Goal: Task Accomplishment & Management: Manage account settings

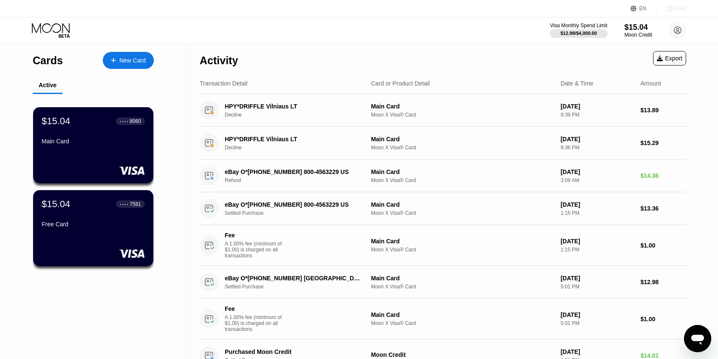
click at [671, 11] on icon at bounding box center [669, 8] width 8 height 8
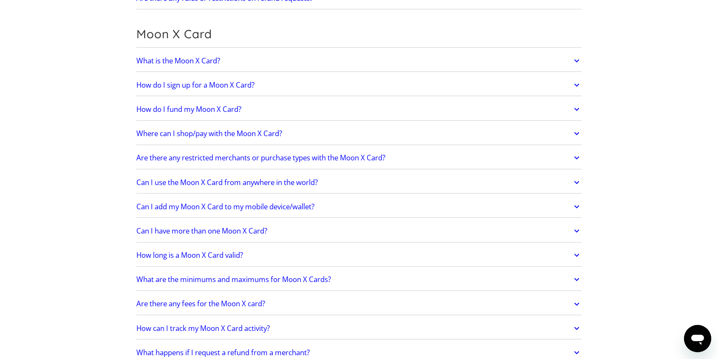
scroll to position [699, 0]
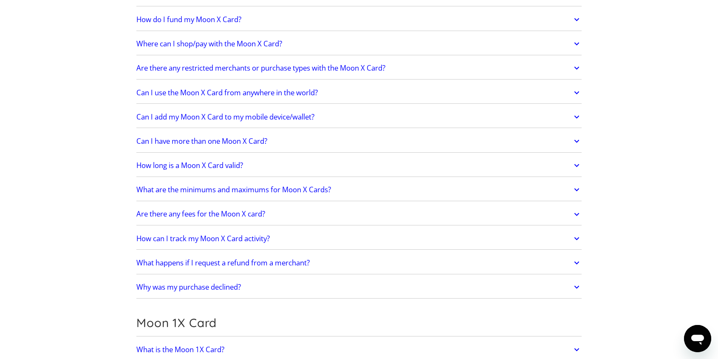
click at [216, 280] on link "Why was my purchase declined?" at bounding box center [358, 287] width 445 height 18
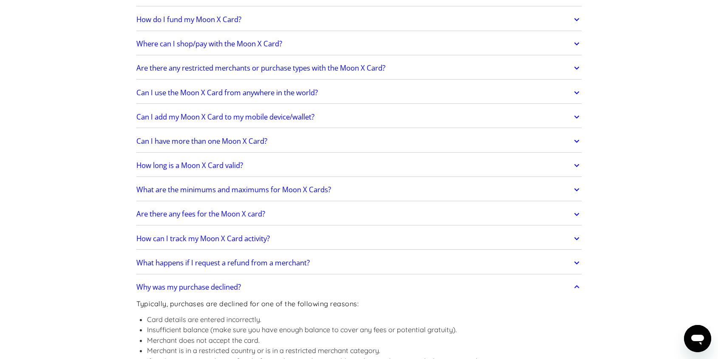
scroll to position [796, 0]
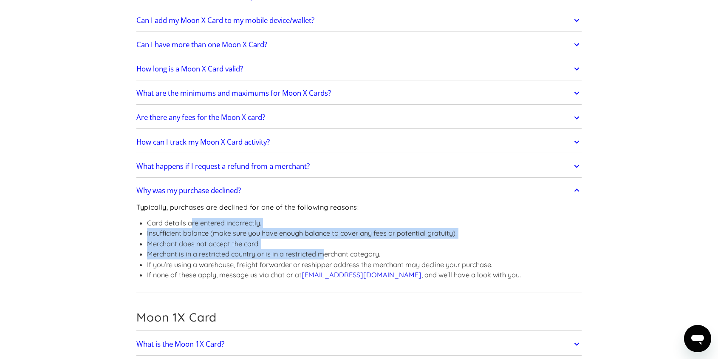
drag, startPoint x: 192, startPoint y: 224, endPoint x: 323, endPoint y: 255, distance: 135.0
click at [323, 255] on ul "Card details are entered incorrectly. Insufficient balance (make sure you have …" at bounding box center [328, 249] width 385 height 62
click at [323, 255] on li "Merchant is in a restricted country or is in a restricted merchant category." at bounding box center [334, 254] width 374 height 11
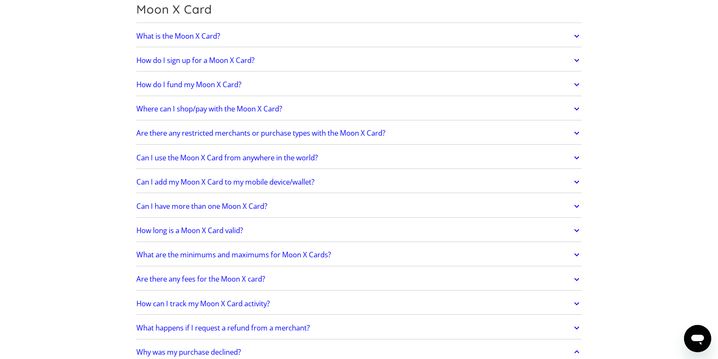
scroll to position [636, 0]
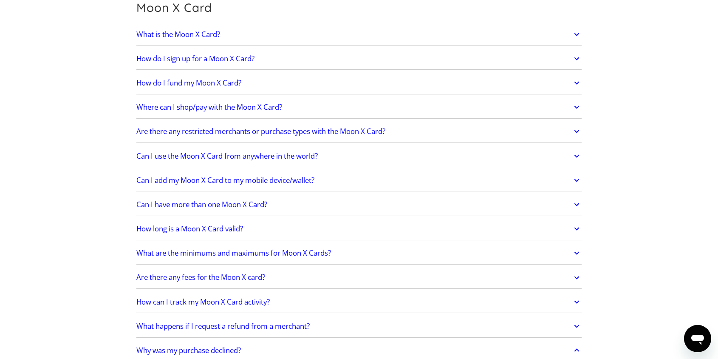
click at [288, 135] on h2 "Are there any restricted merchants or purchase types with the Moon X Card?" at bounding box center [260, 131] width 249 height 8
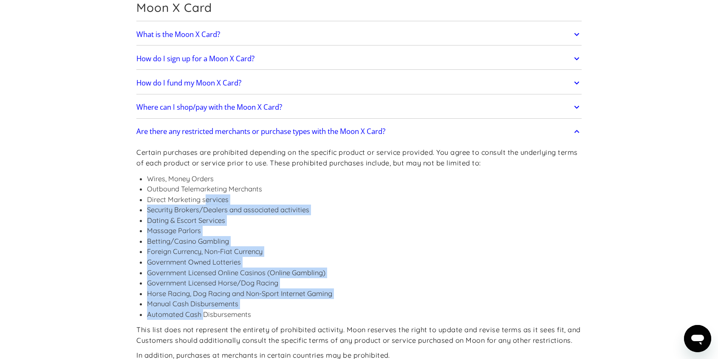
drag, startPoint x: 207, startPoint y: 202, endPoint x: 205, endPoint y: 316, distance: 113.9
click at [205, 316] on ul "Wires, Money Orders Outbound Telemarketing Merchants Direct Marketing services …" at bounding box center [358, 246] width 445 height 146
click at [205, 316] on li "Automated Cash Disbursements" at bounding box center [364, 314] width 435 height 11
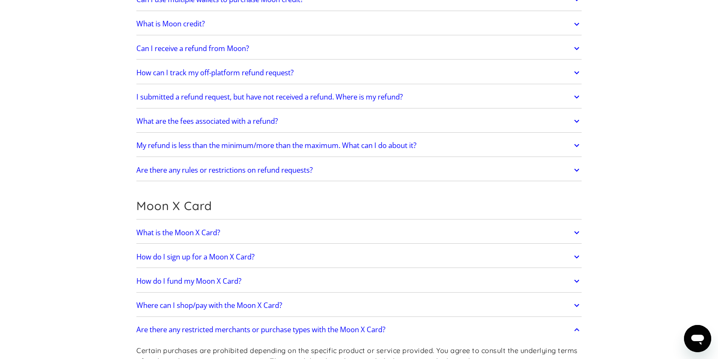
scroll to position [0, 0]
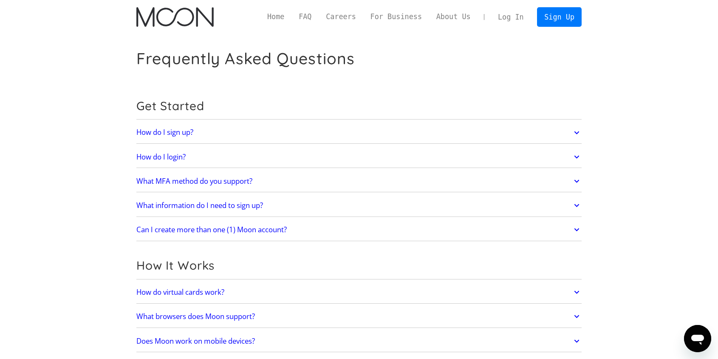
click at [183, 16] on img "home" at bounding box center [174, 17] width 77 height 20
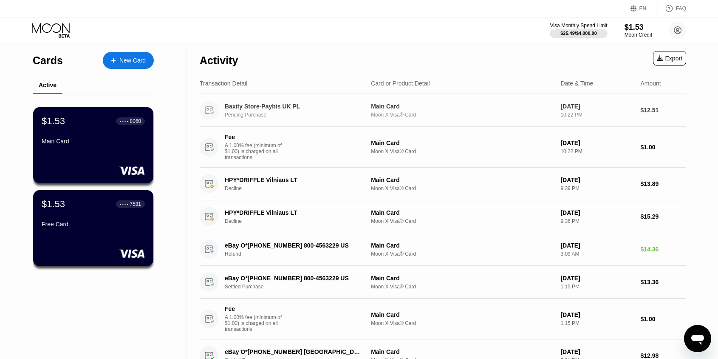
click at [271, 111] on div "Baxity Store-Paybis UK PL Pending Purchase" at bounding box center [299, 110] width 148 height 15
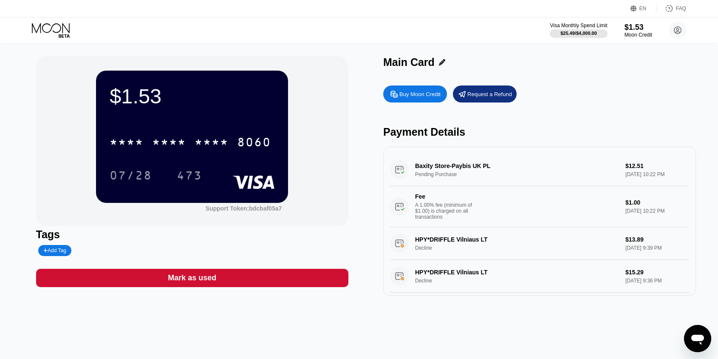
click at [54, 22] on div "Visa Monthly Spend Limit $25.49 / $4,000.00 $1.53 Moon Credit Prateek Bansal do…" at bounding box center [359, 29] width 718 height 25
click at [63, 27] on icon at bounding box center [52, 30] width 40 height 15
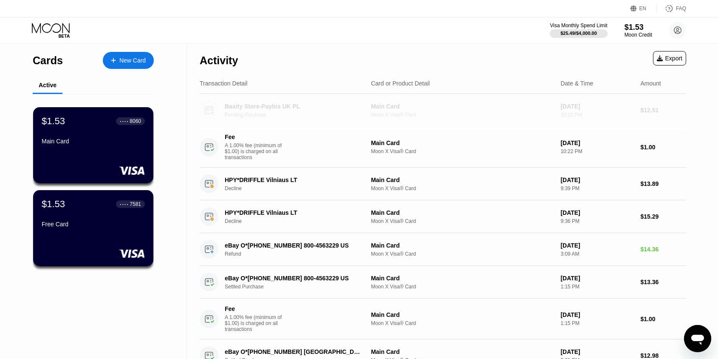
click at [239, 109] on div "Baxity Store-Paybis UK PL" at bounding box center [294, 106] width 138 height 7
click at [215, 113] on circle at bounding box center [209, 110] width 19 height 19
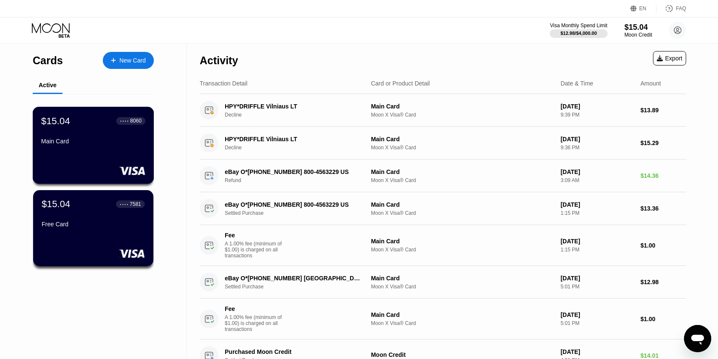
click at [105, 164] on div "$15.04 ● ● ● ● 8060 Main Card" at bounding box center [94, 145] width 122 height 77
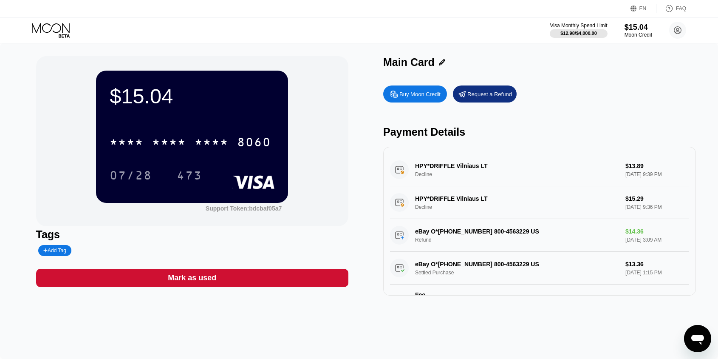
click at [477, 99] on div "Request a Refund" at bounding box center [485, 93] width 64 height 17
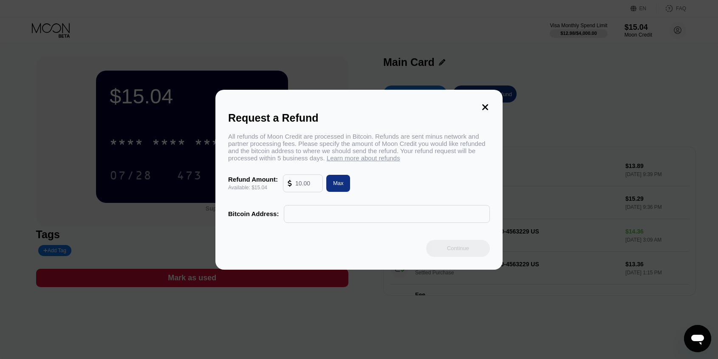
click at [327, 212] on input "text" at bounding box center [387, 213] width 197 height 17
paste input "bc1q6rndwattp3p5884n3qhqxw3tfxpeakxc2whdfv"
type input "bc1q6rndwattp3p5884n3qhqxw3tfxpeakxc2whdfv"
click at [350, 185] on div "Max" at bounding box center [338, 183] width 24 height 17
type input "15.04"
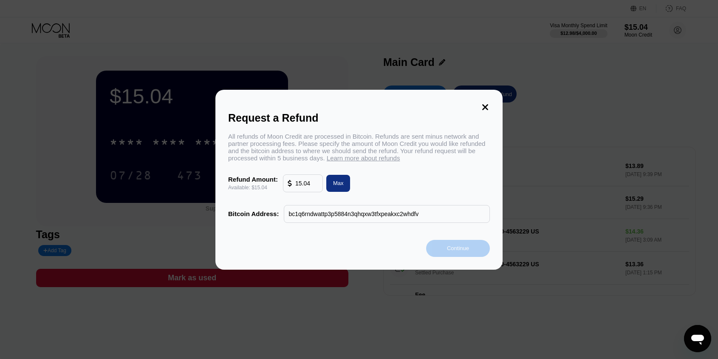
click at [450, 241] on div "Continue" at bounding box center [458, 248] width 64 height 17
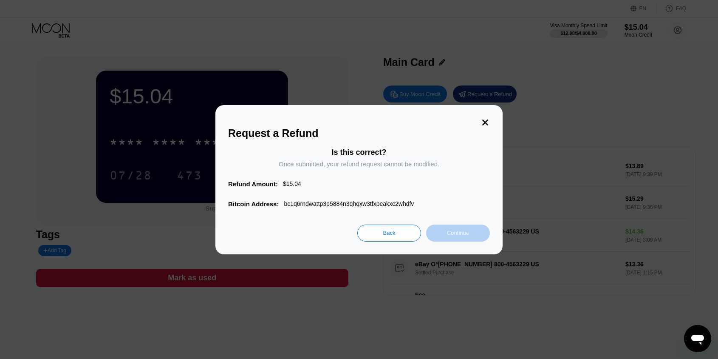
click at [459, 232] on div "Continue" at bounding box center [458, 232] width 22 height 7
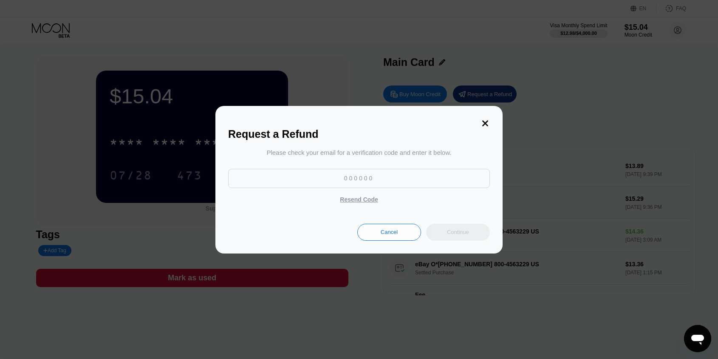
click at [334, 152] on div "Please check your email for a verification code and enter it below." at bounding box center [358, 152] width 185 height 7
click at [345, 189] on div at bounding box center [359, 180] width 262 height 23
click at [382, 178] on input at bounding box center [359, 178] width 262 height 19
paste input "201327"
type input "201327"
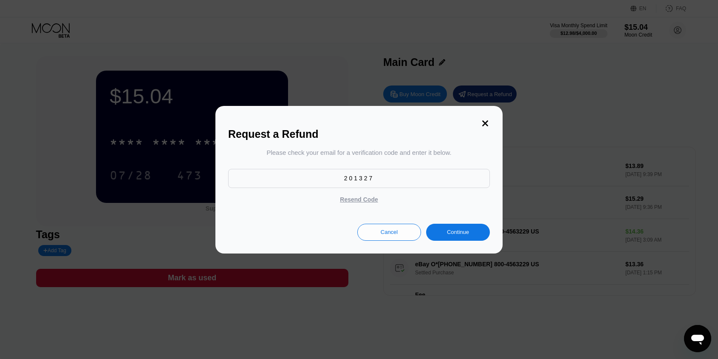
click at [473, 236] on div "Continue" at bounding box center [458, 232] width 64 height 17
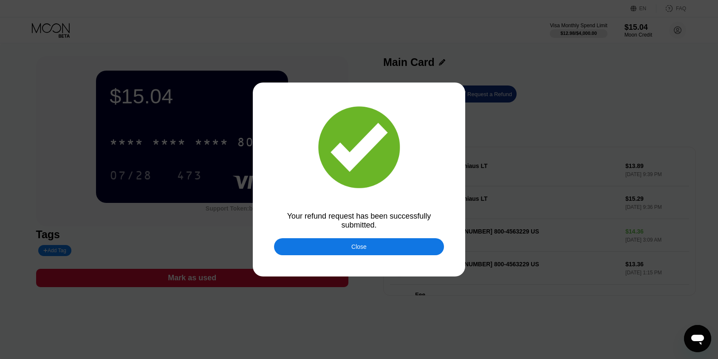
click at [422, 245] on div "Close" at bounding box center [359, 246] width 170 height 17
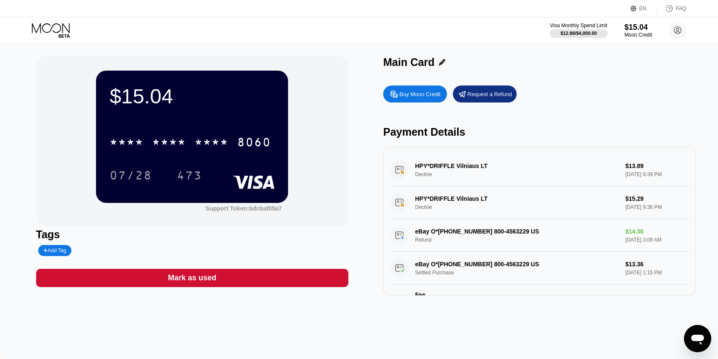
click at [640, 30] on div "$15.04" at bounding box center [639, 27] width 28 height 9
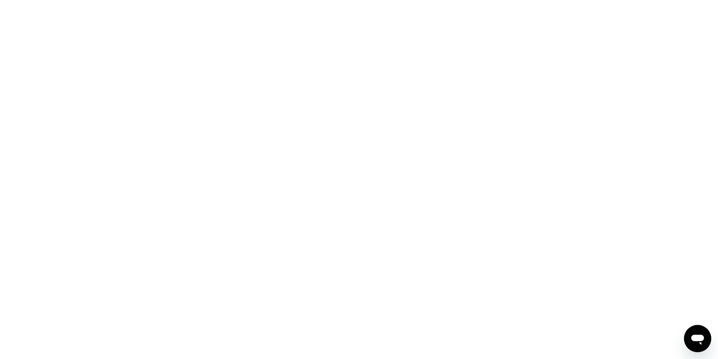
click at [686, 329] on div at bounding box center [359, 179] width 718 height 359
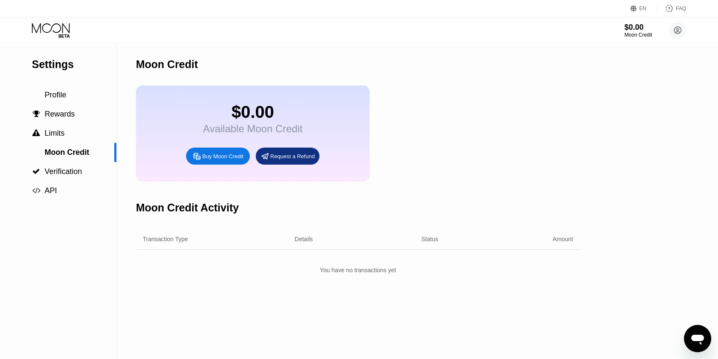
click at [696, 337] on icon "Open messaging window" at bounding box center [697, 339] width 13 height 10
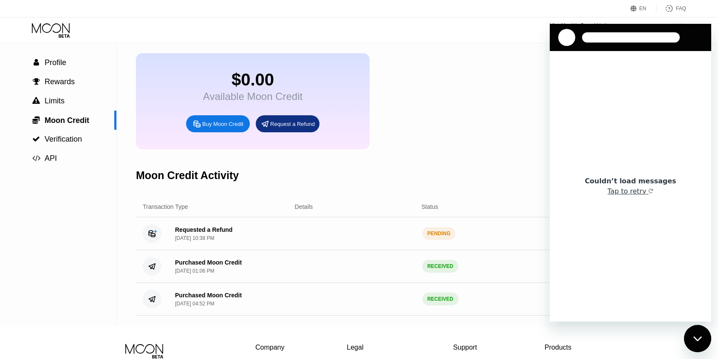
scroll to position [52, 0]
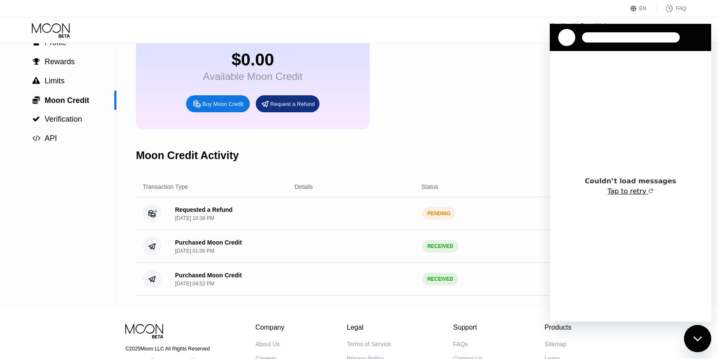
click at [617, 195] on button "Tap to retry" at bounding box center [631, 191] width 46 height 8
click at [628, 199] on div "Couldn’t load messages Tap to retry" at bounding box center [630, 186] width 161 height 270
click at [627, 189] on button "Tap to retry" at bounding box center [631, 191] width 46 height 8
drag, startPoint x: 696, startPoint y: 70, endPoint x: 696, endPoint y: 63, distance: 6.8
click at [696, 63] on icon "Refresh connection" at bounding box center [694, 62] width 7 height 7
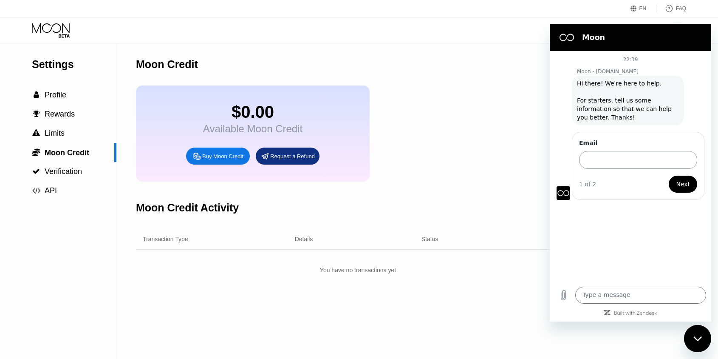
click at [611, 159] on input "Email" at bounding box center [638, 160] width 118 height 18
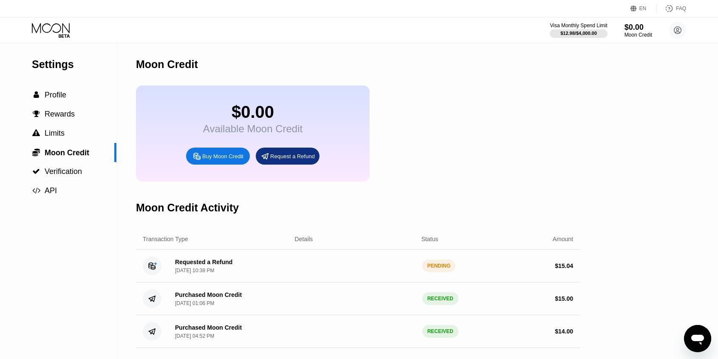
click at [689, 334] on div "Open messaging window" at bounding box center [697, 337] width 25 height 25
type textarea "x"
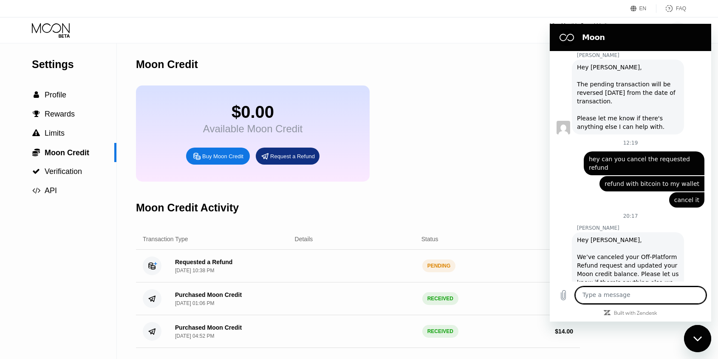
scroll to position [239, 0]
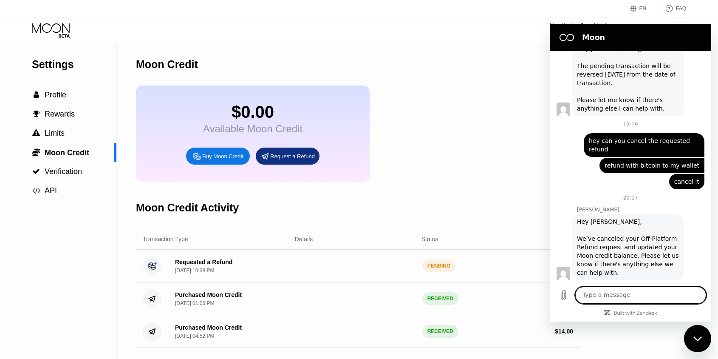
click at [614, 291] on textarea at bounding box center [640, 294] width 131 height 17
type textarea "h"
type textarea "x"
type textarea "he"
type textarea "x"
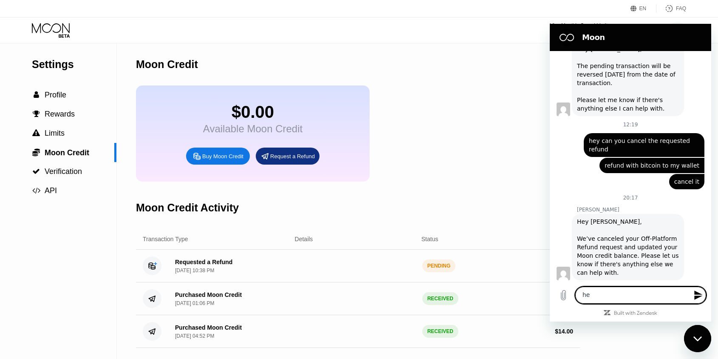
type textarea "hey"
type textarea "x"
type textarea "hey"
type textarea "x"
type textarea "hey s"
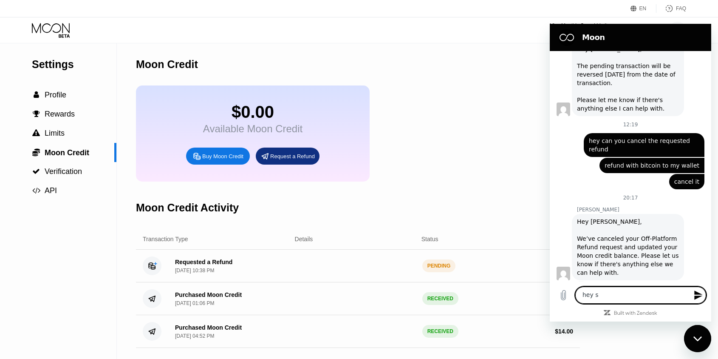
type textarea "x"
type textarea "hey so"
type textarea "x"
type textarea "hey so"
type textarea "x"
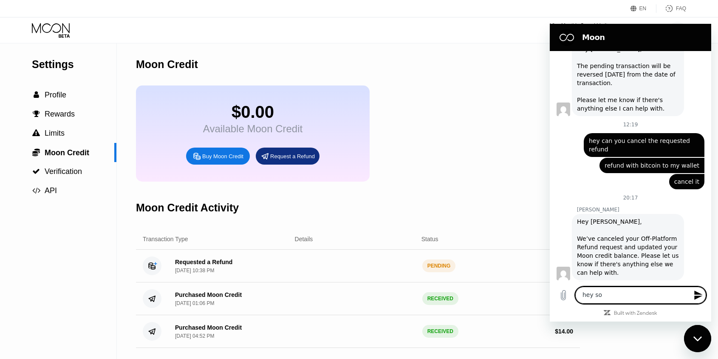
type textarea "hey so t"
type textarea "x"
type textarea "hey so th"
type textarea "x"
type textarea "hey so the"
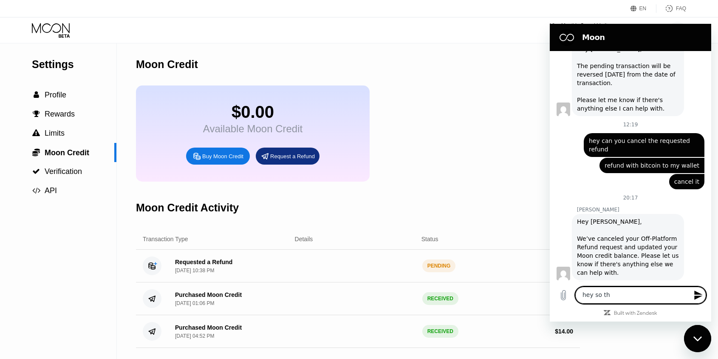
type textarea "x"
type textarea "hey so the"
type textarea "x"
type textarea "hey so the i"
type textarea "x"
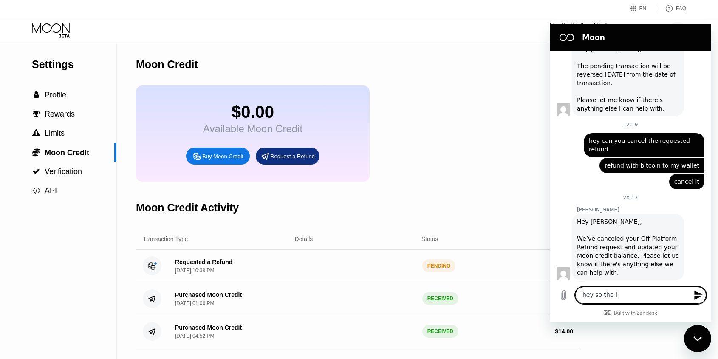
type textarea "hey so the it"
type textarea "x"
type textarea "hey so the ite"
type textarea "x"
type textarea "hey so the itek"
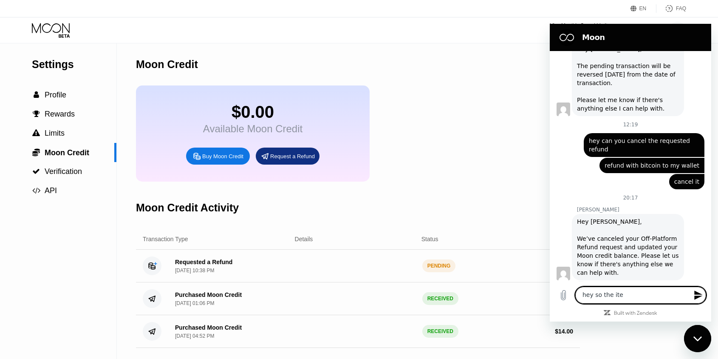
type textarea "x"
type textarea "hey so the itek"
type textarea "x"
type textarea "hey so the itek"
type textarea "x"
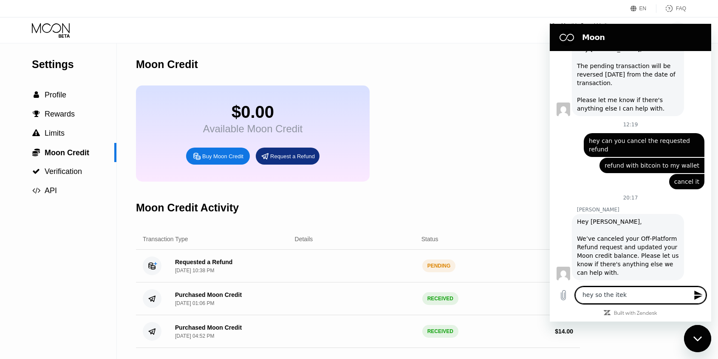
type textarea "hey so the ite"
type textarea "x"
type textarea "hey so the item"
type textarea "x"
type textarea "hey so the item"
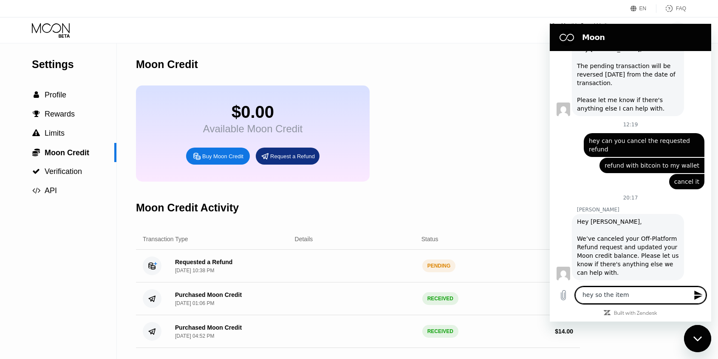
type textarea "x"
type textarea "hey so the item i"
type textarea "x"
type textarea "hey so the item io"
type textarea "x"
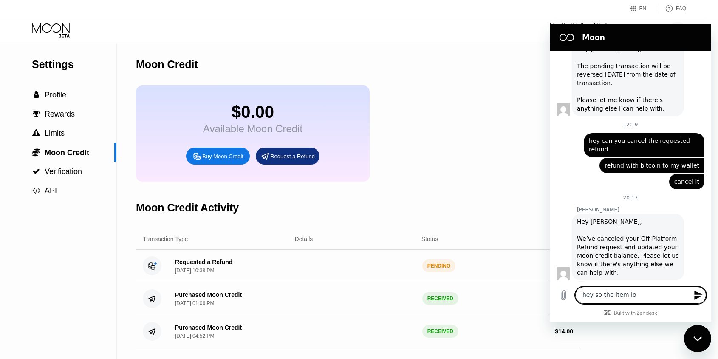
type textarea "hey so the item io"
type textarea "x"
type textarea "hey so the item io"
type textarea "x"
type textarea "hey so the item i"
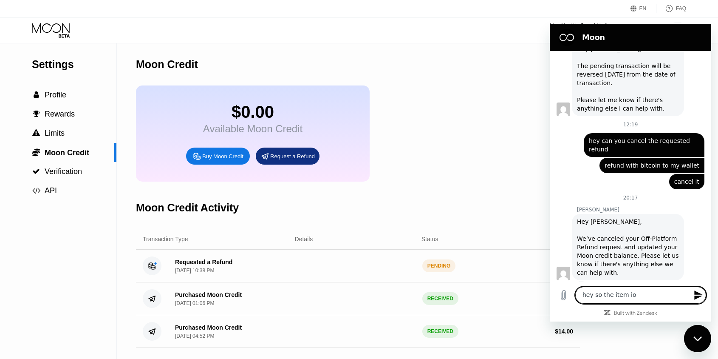
type textarea "x"
type textarea "hey so the item i"
type textarea "x"
type textarea "hey so the item i w"
type textarea "x"
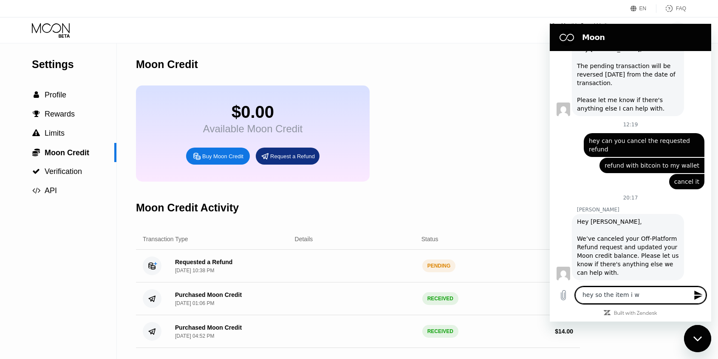
type textarea "hey so the item i wa"
type textarea "x"
type textarea "hey so the item i wan"
type textarea "x"
type textarea "hey so the item i want"
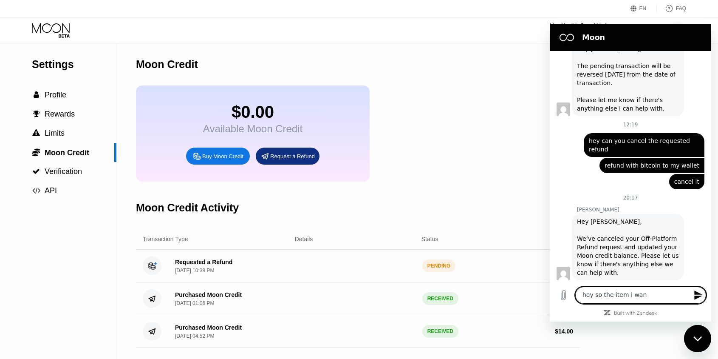
type textarea "x"
type textarea "hey so the item i wante"
type textarea "x"
type textarea "hey so the item i wanted"
type textarea "x"
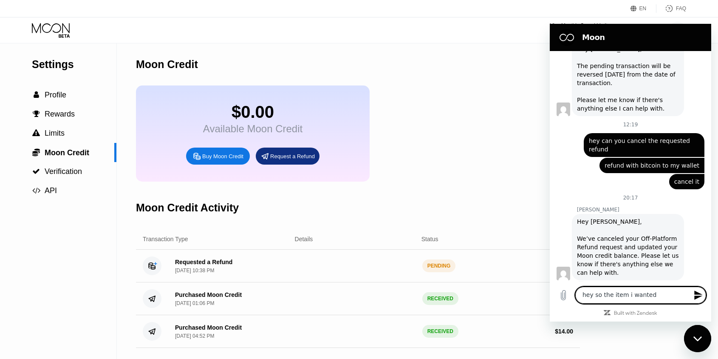
type textarea "hey so the item i wanted"
type textarea "x"
type textarea "hey so the item i wanted o"
type textarea "x"
type textarea "hey so the item i wanted"
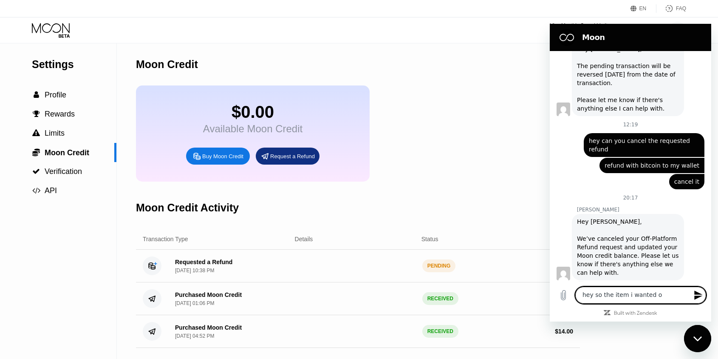
type textarea "x"
type textarea "hey so the item i wanted t"
type textarea "x"
type textarea "hey so the item i wanted to"
type textarea "x"
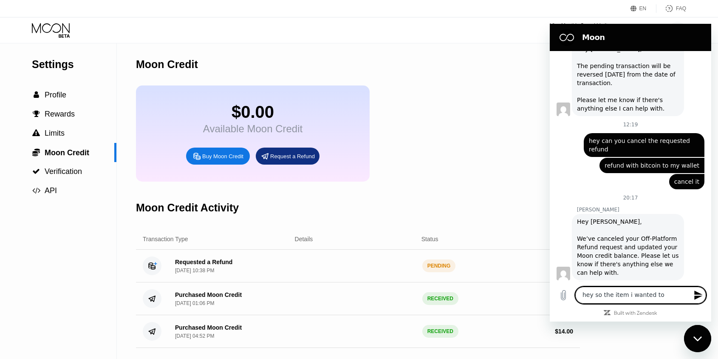
type textarea "hey so the item i wanted to"
type textarea "x"
type textarea "hey so the item i wanted to u"
type textarea "x"
type textarea "hey so the item i wanted to uy"
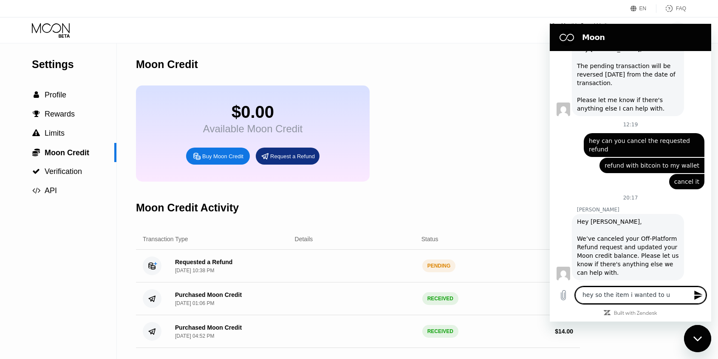
type textarea "x"
type textarea "hey so the item i wanted to uy"
type textarea "x"
type textarea "hey so the item i wanted to uy w"
type textarea "x"
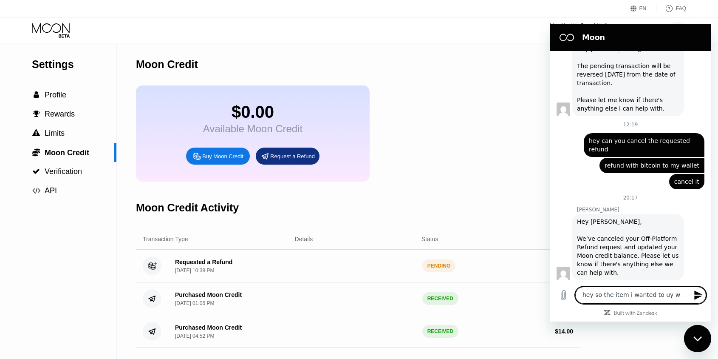
type textarea "hey so the item i wanted to uy"
type textarea "x"
type textarea "hey so the item i wanted to uy"
type textarea "x"
type textarea "hey so the item i wanted to u"
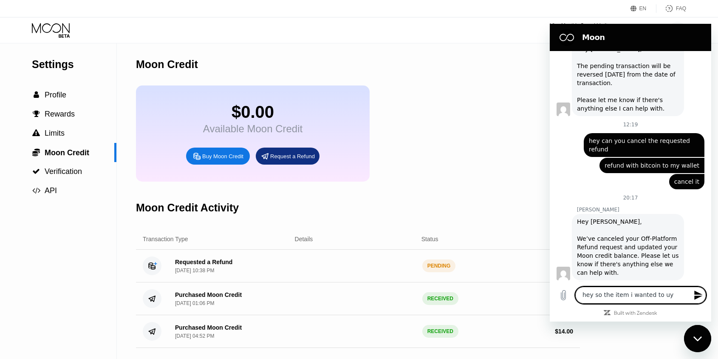
type textarea "x"
type textarea "hey so the item i wanted to"
type textarea "x"
type textarea "hey so the item i wanted to b"
type textarea "x"
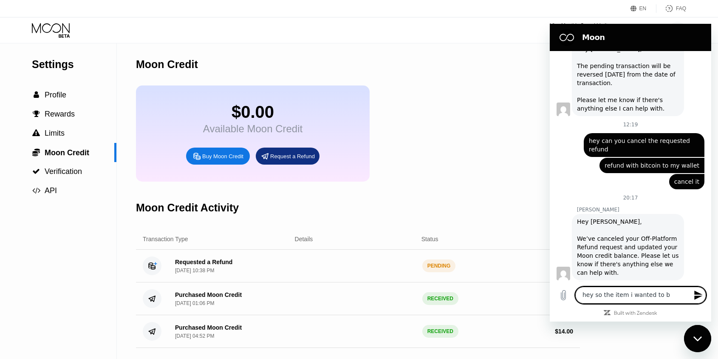
type textarea "hey so the item i wanted to bu"
type textarea "x"
type textarea "hey so the item i wanted to buy"
type textarea "x"
type textarea "hey so the item i wanted to buy"
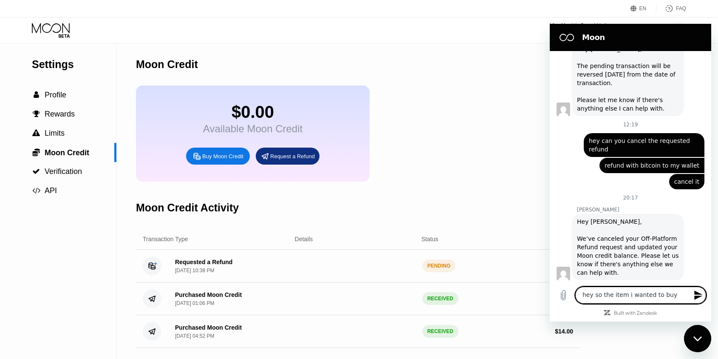
type textarea "x"
type textarea "hey so the item i wanted to buy w"
type textarea "x"
type textarea "hey so the item i wanted to buy we"
type textarea "x"
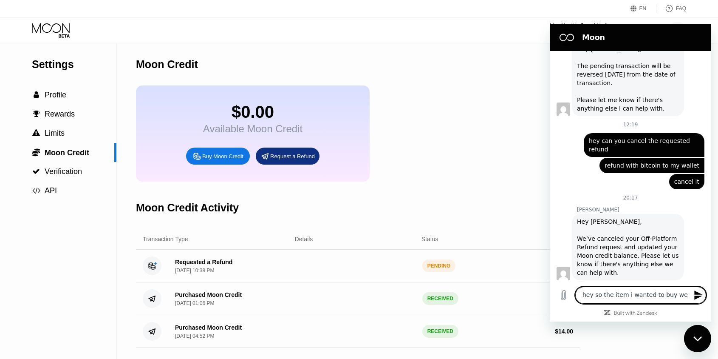
type textarea "hey so the item i wanted to buy wen"
type textarea "x"
type textarea "hey so the item i wanted to buy went"
type textarea "x"
type textarea "hey so the item i wanted to buy went"
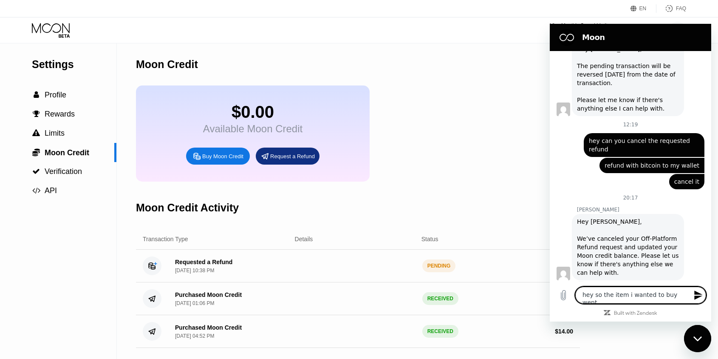
type textarea "x"
type textarea "hey so the item i wanted to buy went s"
type textarea "x"
type textarea "hey so the item i wanted to buy went"
type textarea "x"
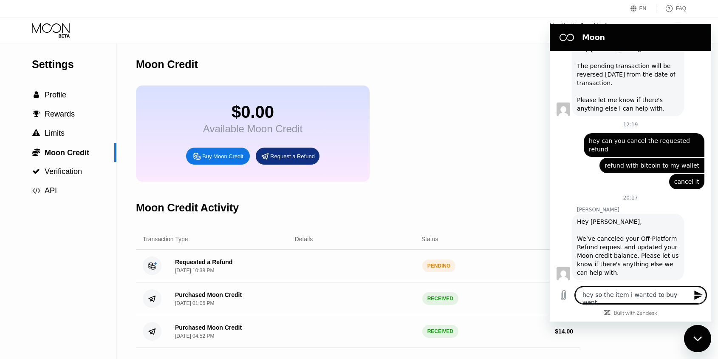
type textarea "hey so the item i wanted to buy went o"
type textarea "x"
type textarea "hey so the item i wanted to buy went ou"
type textarea "x"
type textarea "hey so the item i wanted to buy went oui"
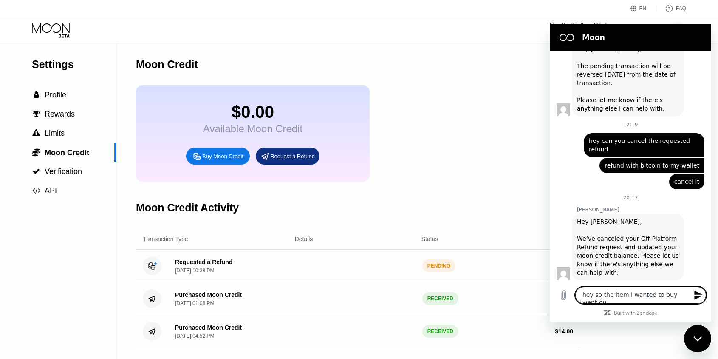
type textarea "x"
type textarea "hey so the item i wanted to buy went ouiy"
type textarea "x"
type textarea "hey so the item i wanted to buy went ouiy"
type textarea "x"
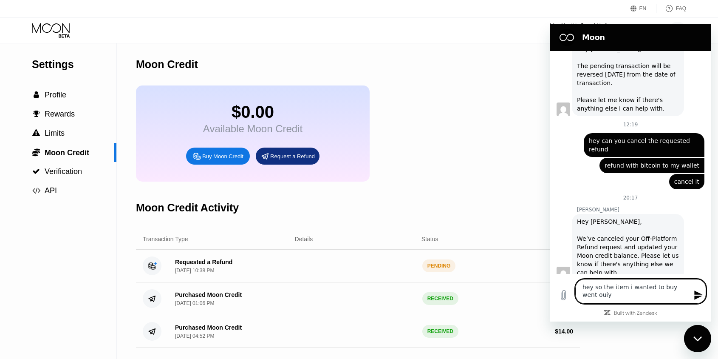
type textarea "hey so the item i wanted to buy went ouiy"
type textarea "x"
type textarea "hey so the item i wanted to buy went oui"
type textarea "x"
type textarea "hey so the item i wanted to buy went ou"
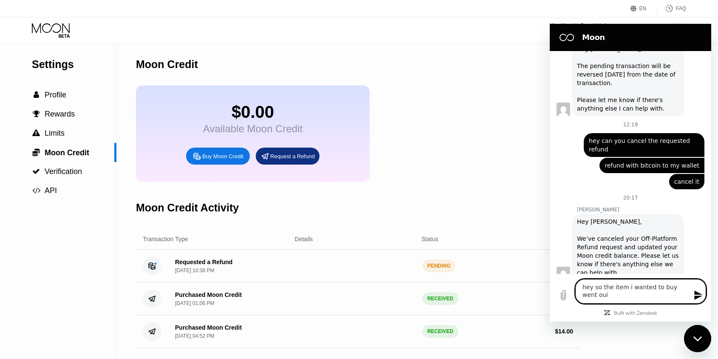
type textarea "x"
type textarea "hey so the item i wanted to buy went ouy"
type textarea "x"
type textarea "hey so the item i wanted to buy went ouy"
type textarea "x"
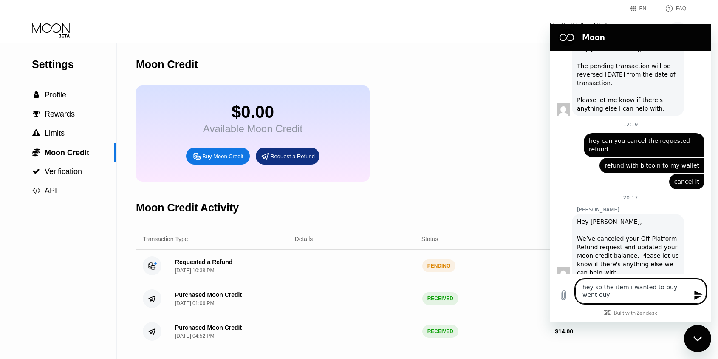
type textarea "hey so the item i wanted to buy went ouy o"
type textarea "x"
type textarea "hey so the item i wanted to buy went ouy"
type textarea "x"
type textarea "hey so the item i wanted to buy went ouy"
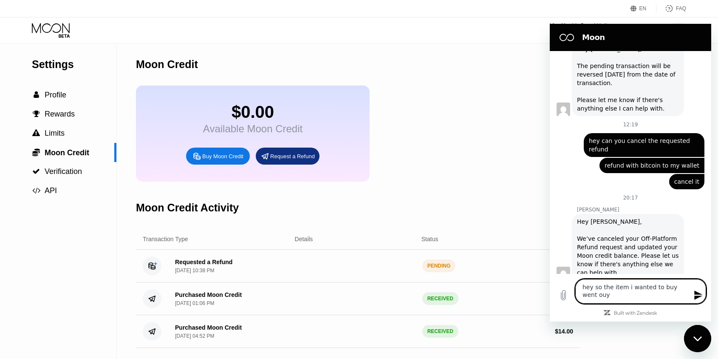
type textarea "x"
type textarea "hey so the item i wanted to buy went ou"
type textarea "x"
type textarea "hey so the item i wanted to buy went ouy"
type textarea "x"
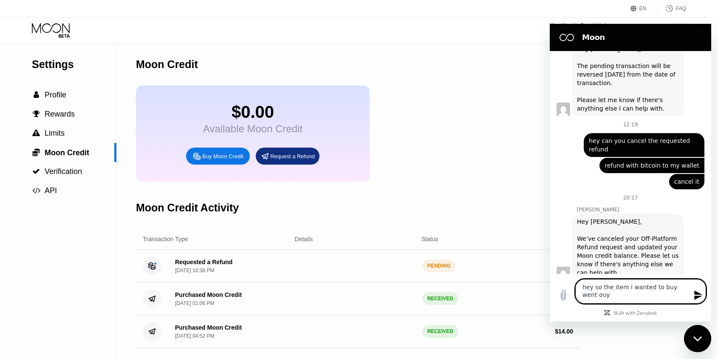
type textarea "hey so the item i wanted to buy went ou"
type textarea "x"
type textarea "hey so the item i wanted to buy went out"
type textarea "x"
type textarea "hey so the item i wanted to buy went out"
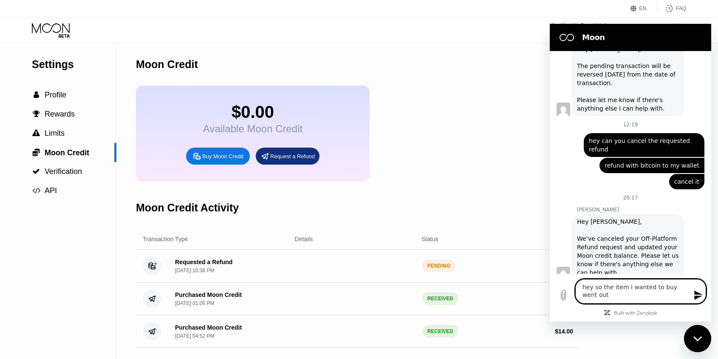
type textarea "x"
type textarea "hey so the item i wanted to buy went out o"
type textarea "x"
type textarea "hey so the item i wanted to buy went out og"
type textarea "x"
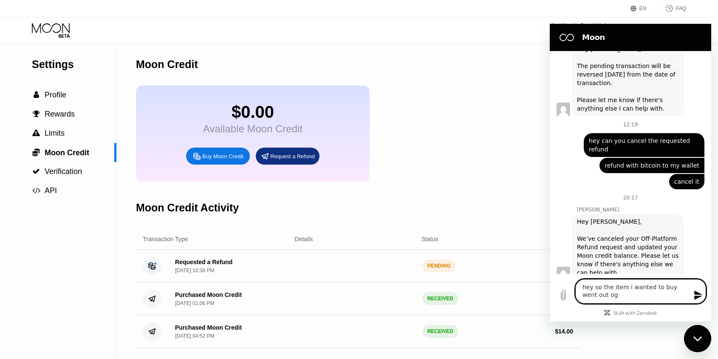
type textarea "hey so the item i wanted to buy went out o"
type textarea "x"
type textarea "hey so the item i wanted to buy went out of"
type textarea "x"
type textarea "hey so the item i wanted to buy went out of"
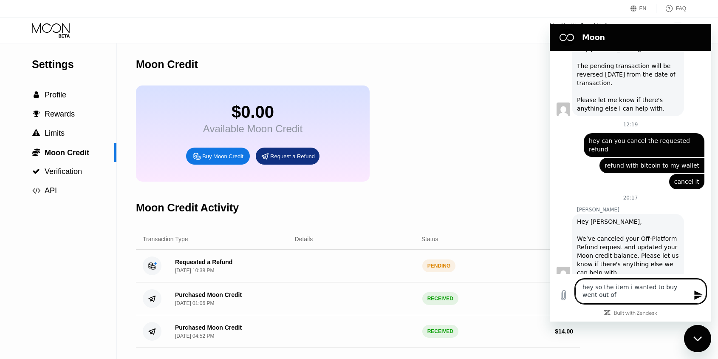
type textarea "x"
type textarea "hey so the item i wanted to buy went out of s"
type textarea "x"
type textarea "hey so the item i wanted to buy went out of st"
type textarea "x"
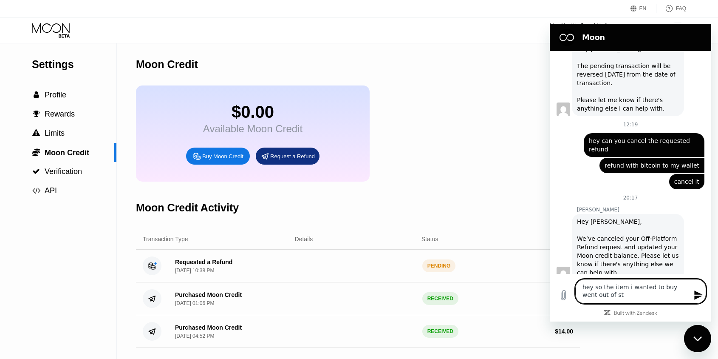
type textarea "hey so the item i wanted to buy went out of sto"
type textarea "x"
type textarea "hey so the item i wanted to buy went out of stoc"
type textarea "x"
type textarea "hey so the item i wanted to buy went out of stock"
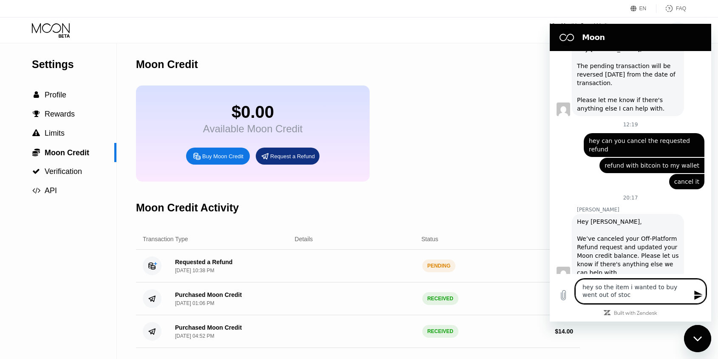
type textarea "x"
type textarea "hey so the item i wanted to buy went out of stock,"
type textarea "x"
type textarea "hey so the item i wanted to buy went out of stock,"
type textarea "x"
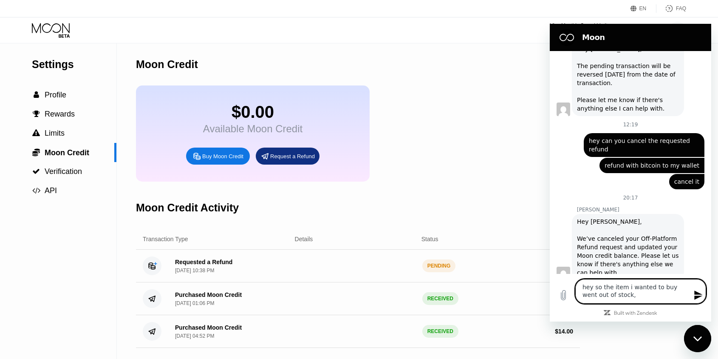
type textarea "hey so the item i wanted to buy went out of stock, i"
type textarea "x"
type textarea "hey so the item i wanted to buy went out of stock, i"
type textarea "x"
type textarea "hey so the item i wanted to buy went out of stock, i h"
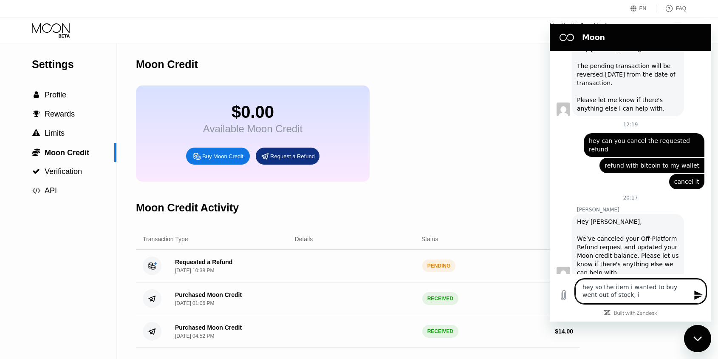
type textarea "x"
type textarea "hey so the item i wanted to buy went out of stock, i ha"
type textarea "x"
type textarea "hey so the item i wanted to buy went out of stock, i hav"
type textarea "x"
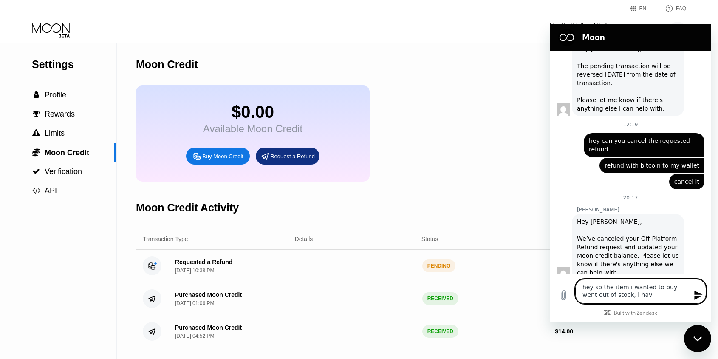
type textarea "hey so the item i wanted to buy went out of stock, i have"
type textarea "x"
type textarea "hey so the item i wanted to buy went out of stock, i have"
type textarea "x"
type textarea "hey so the item i wanted to buy went out of stock, i have s"
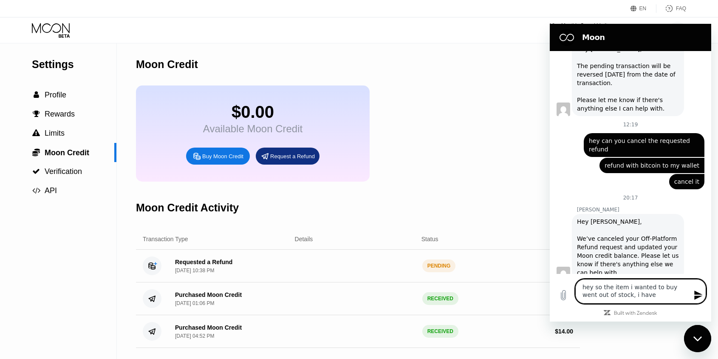
type textarea "x"
type textarea "hey so the item i wanted to buy went out of stock, i have su"
type textarea "x"
type textarea "hey so the item i wanted to buy went out of stock, i have sub"
type textarea "x"
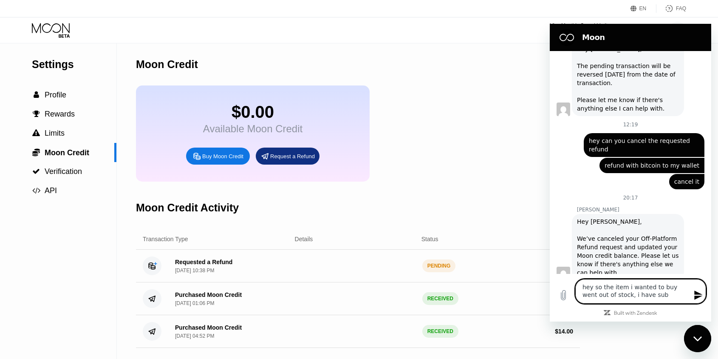
type textarea "hey so the item i wanted to buy went out of stock, i have subm"
type textarea "x"
type textarea "hey so the item i wanted to buy went out of stock, i have submi"
type textarea "x"
type textarea "hey so the item i wanted to buy went out of stock, i have submit"
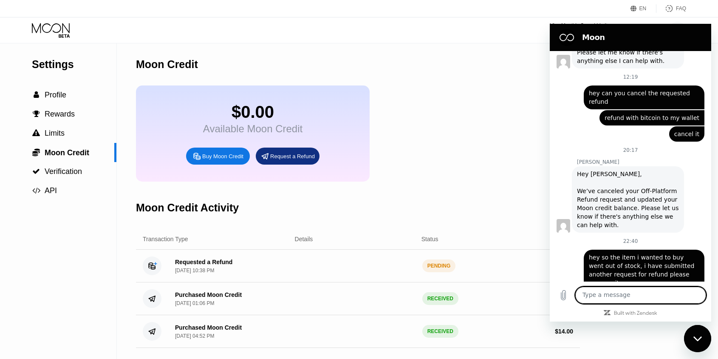
scroll to position [289, 0]
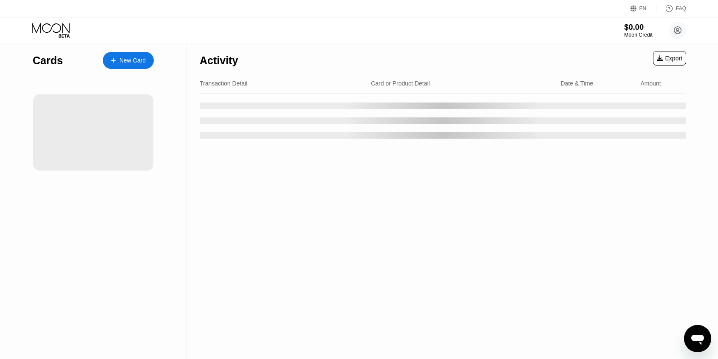
click at [640, 34] on div "Moon Credit" at bounding box center [638, 35] width 28 height 6
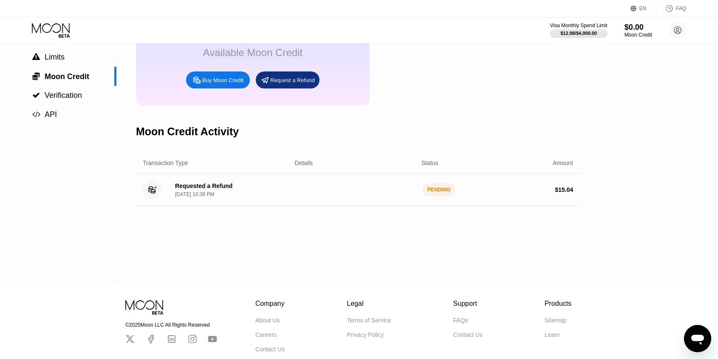
scroll to position [125, 0]
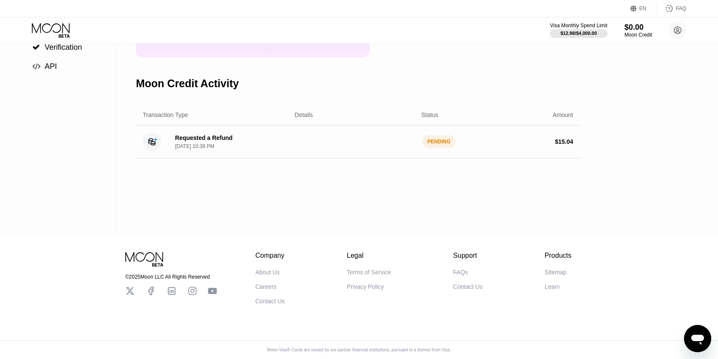
click at [223, 138] on div "Requested a Refund" at bounding box center [203, 137] width 57 height 7
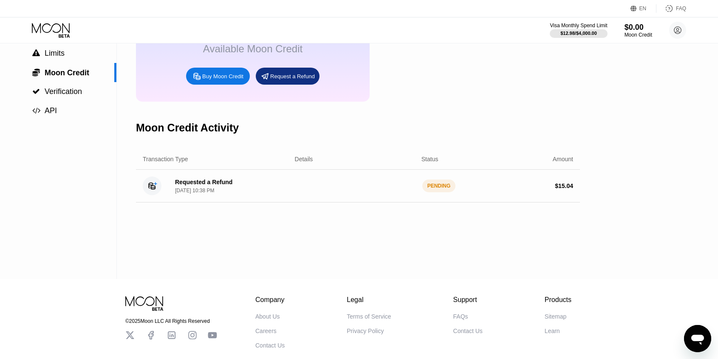
scroll to position [50, 0]
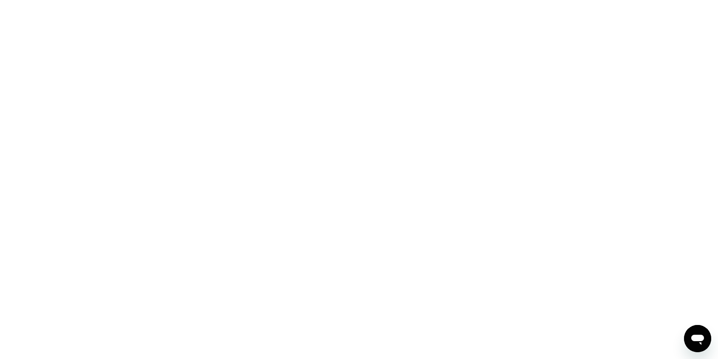
click at [691, 345] on icon "Open messaging window" at bounding box center [697, 338] width 15 height 15
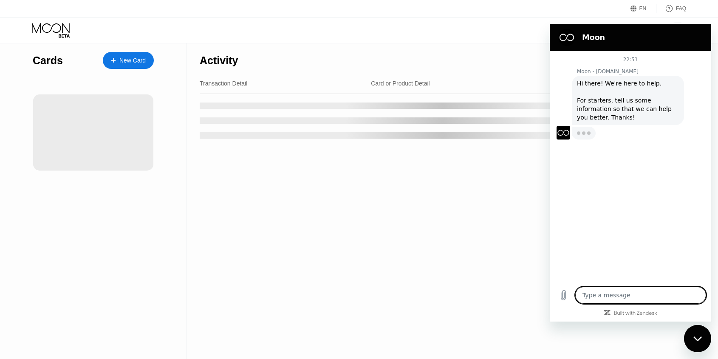
scroll to position [53, 0]
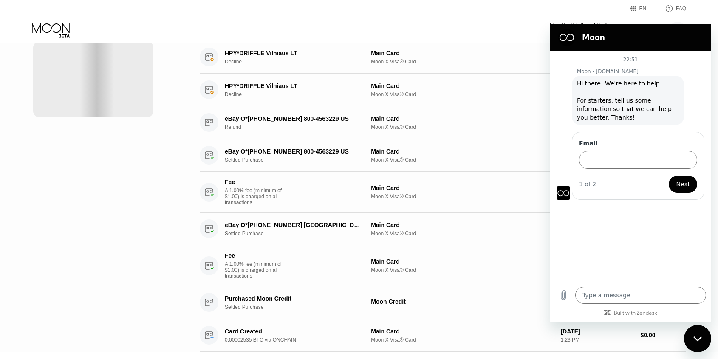
click at [698, 337] on icon "Close messaging window" at bounding box center [697, 339] width 9 height 6
type textarea "x"
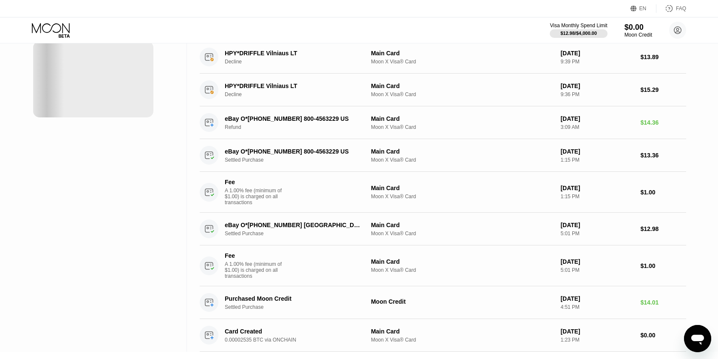
click at [698, 339] on icon "Open messaging window" at bounding box center [697, 339] width 13 height 10
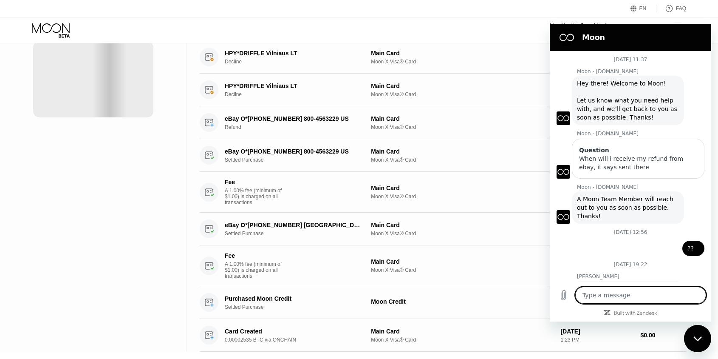
scroll to position [289, 0]
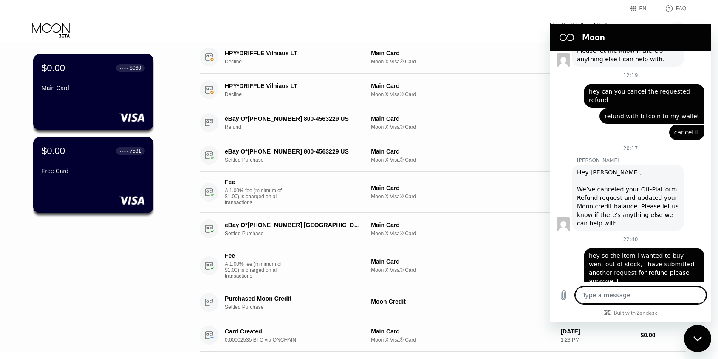
click at [695, 340] on icon "Close messaging window" at bounding box center [697, 339] width 9 height 6
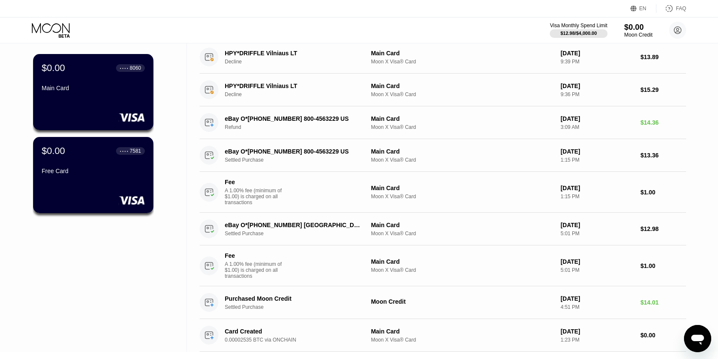
click at [645, 32] on div "Moon Credit" at bounding box center [638, 35] width 28 height 6
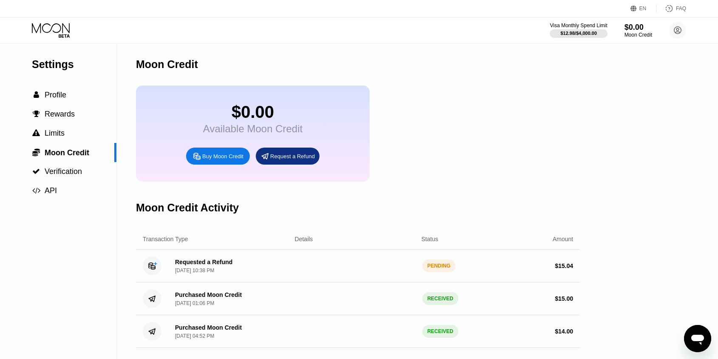
click at [702, 338] on icon "Open messaging window" at bounding box center [697, 339] width 13 height 10
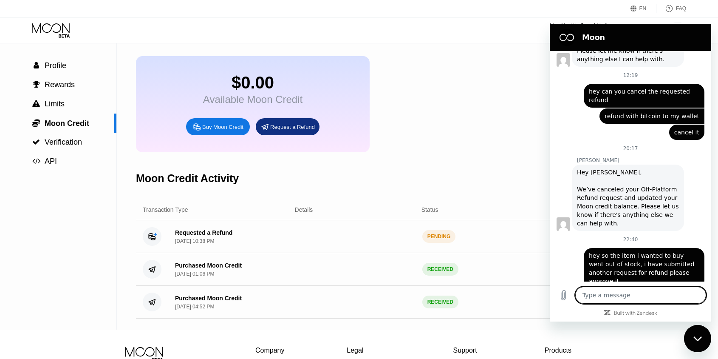
scroll to position [88, 0]
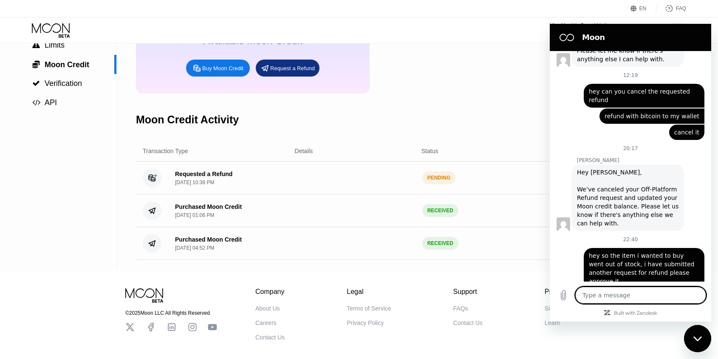
click at [514, 202] on div "Purchased Moon Credit Aug 19, 2025, 01:06 PM RECEIVED $ 15.00" at bounding box center [358, 210] width 444 height 33
click at [702, 338] on div "Close messaging window" at bounding box center [697, 337] width 25 height 25
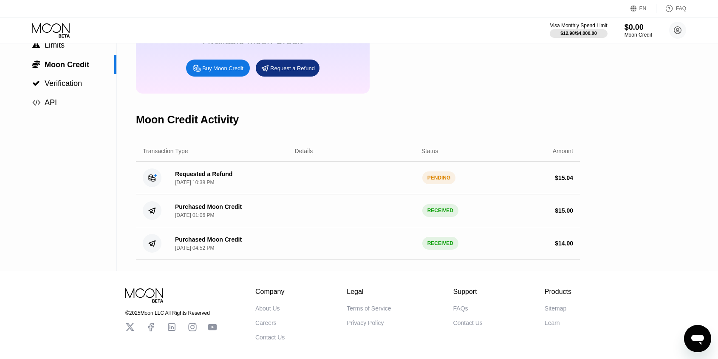
scroll to position [0, 0]
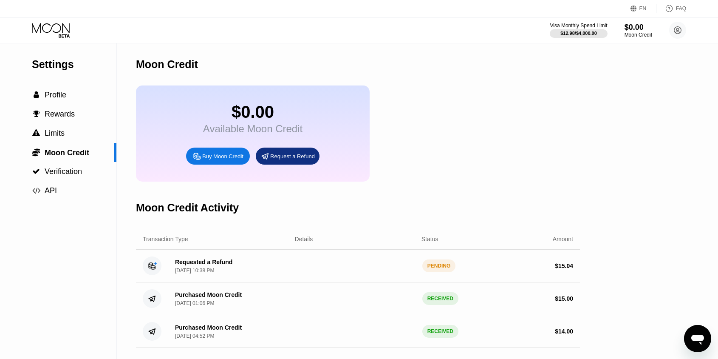
type textarea "x"
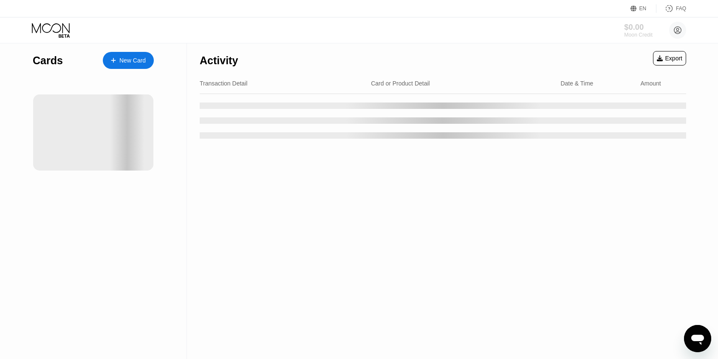
click at [624, 27] on div "$0.00" at bounding box center [638, 27] width 28 height 9
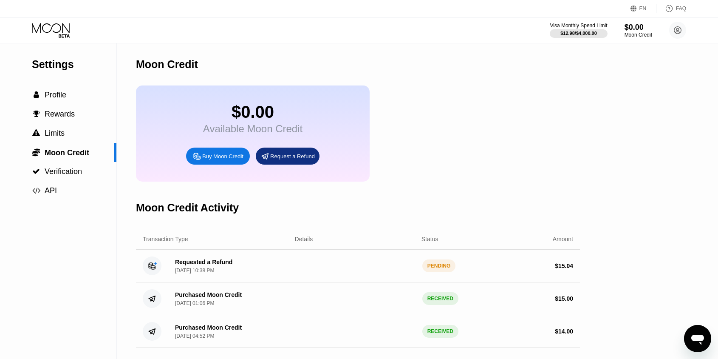
click at [698, 341] on icon "Open messaging window" at bounding box center [697, 338] width 15 height 15
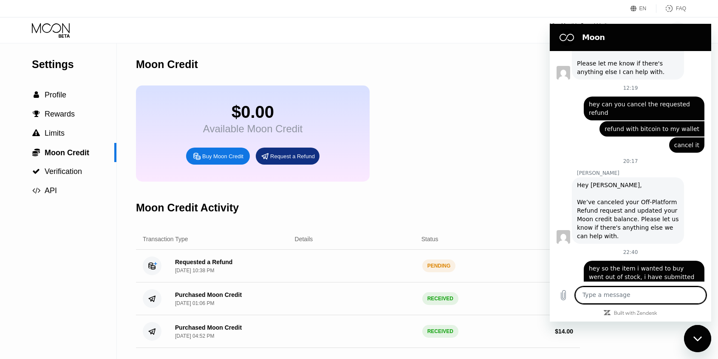
scroll to position [289, 0]
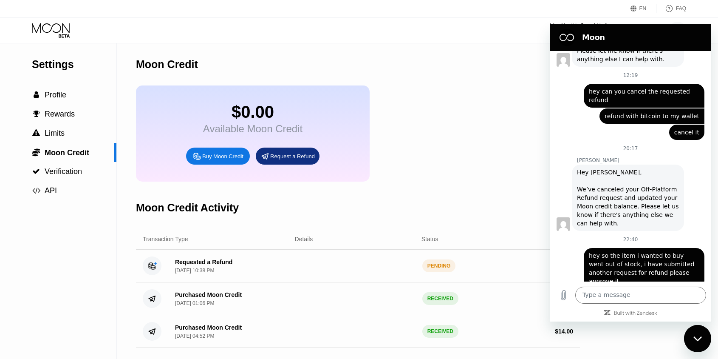
click at [706, 320] on div "20 August at 11:37 Moon - paywithmoon.com Moon - paywithmoon.com says: Hey ther…" at bounding box center [630, 186] width 161 height 270
click at [682, 333] on div "Settings  Profile  Rewards  Limits  Moon Credit  Verification  API Moon C…" at bounding box center [359, 200] width 718 height 315
click at [693, 325] on div "Close messaging window" at bounding box center [697, 337] width 25 height 25
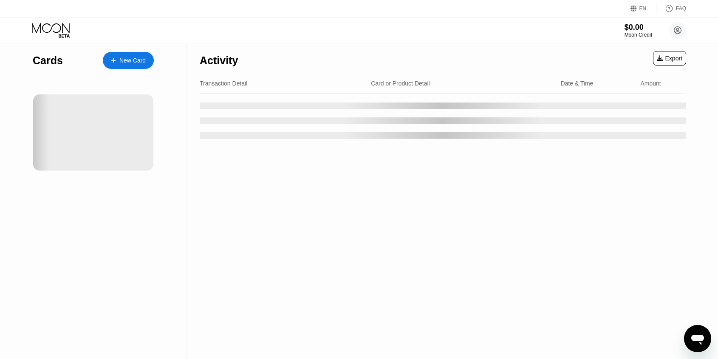
click at [703, 342] on icon "Open messaging window" at bounding box center [697, 338] width 15 height 15
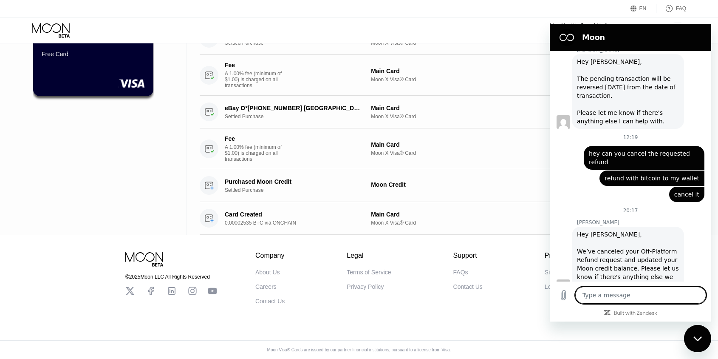
scroll to position [289, 0]
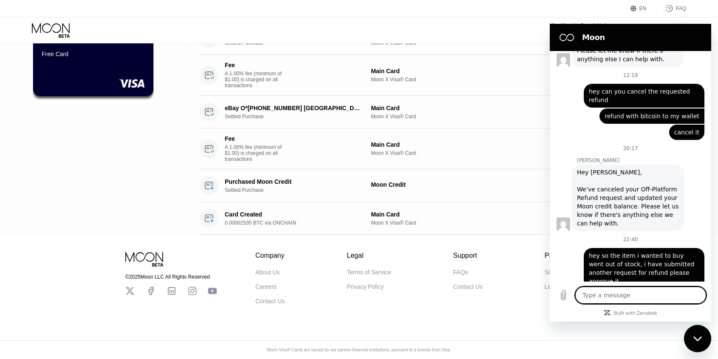
click at [701, 342] on div "Close messaging window" at bounding box center [697, 337] width 25 height 25
type textarea "x"
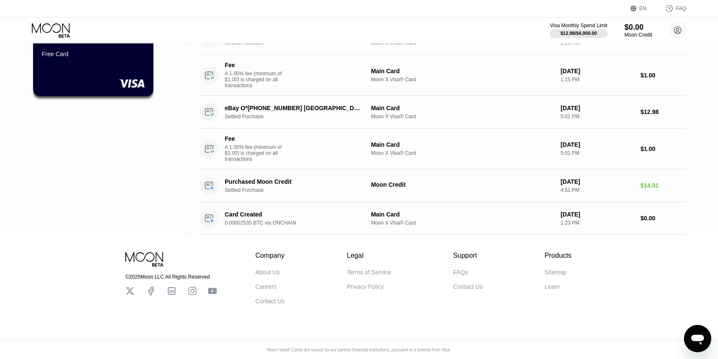
scroll to position [0, 0]
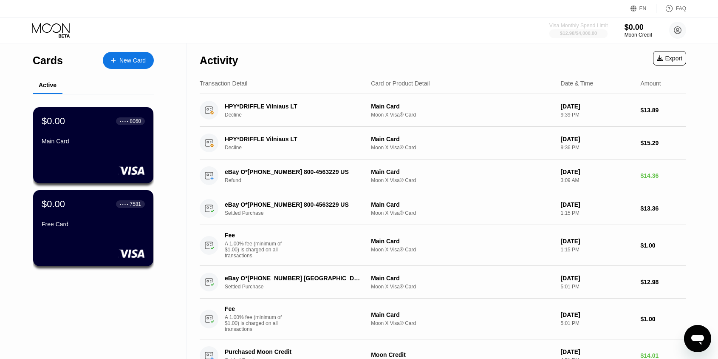
click at [581, 35] on div "$12.98 / $4,000.00" at bounding box center [578, 33] width 37 height 5
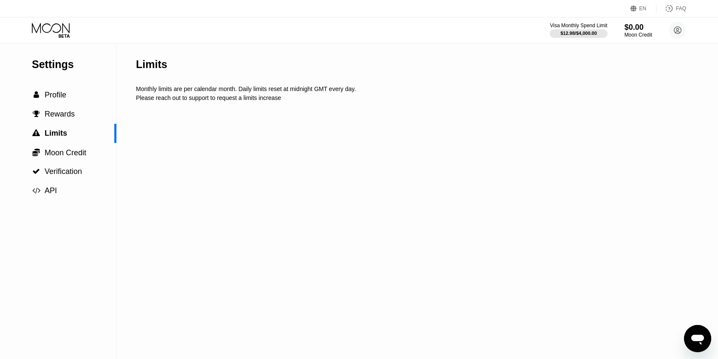
click at [634, 31] on div "$0.00" at bounding box center [639, 27] width 28 height 9
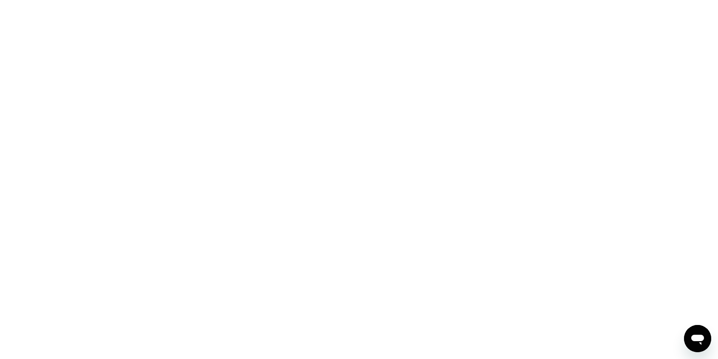
click at [699, 345] on icon "Open messaging window" at bounding box center [697, 338] width 15 height 15
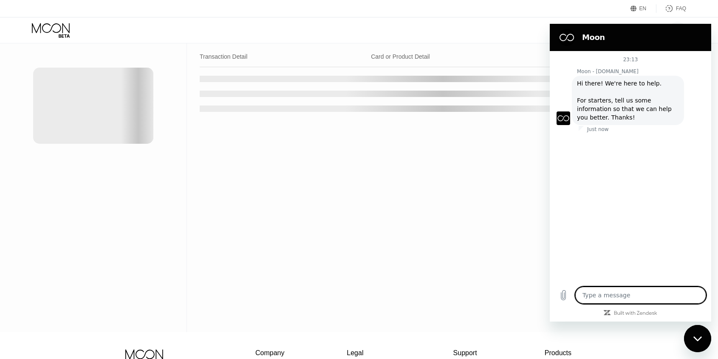
type textarea "x"
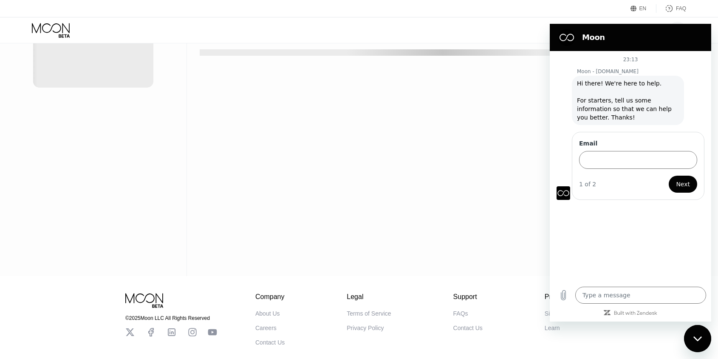
click at [556, 202] on div "23:13 Moon - [DOMAIN_NAME] Moon - [DOMAIN_NAME] says: Hi there! We're here to h…" at bounding box center [630, 166] width 161 height 230
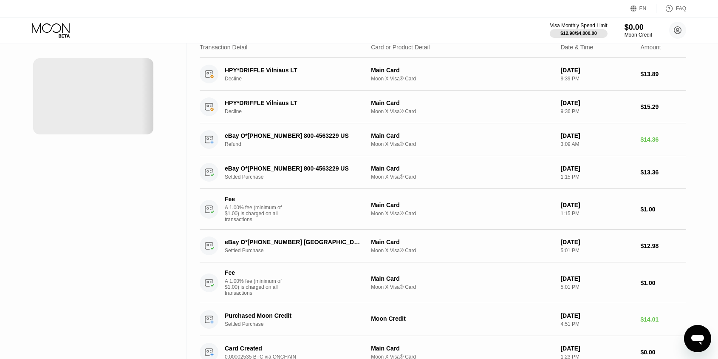
scroll to position [0, 0]
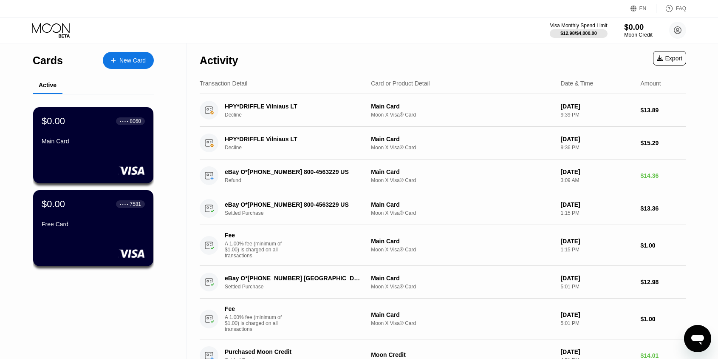
click at [640, 23] on div "Visa Monthly Spend Limit $12.98 / $4,000.00 $0.00 Moon Credit [PERSON_NAME] [EM…" at bounding box center [618, 30] width 136 height 17
click at [639, 28] on div "$0.00" at bounding box center [638, 27] width 28 height 9
